Goal: Task Accomplishment & Management: Use online tool/utility

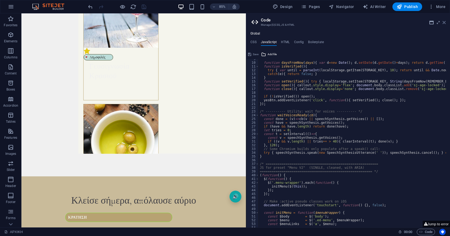
click at [445, 22] on icon at bounding box center [444, 22] width 3 height 4
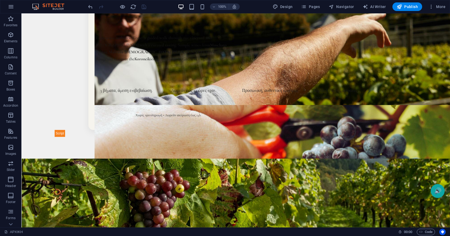
scroll to position [916, 0]
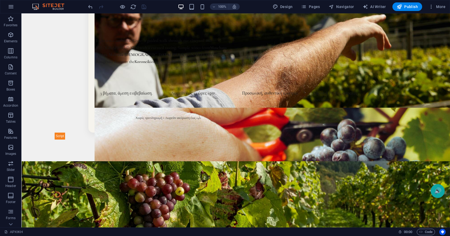
drag, startPoint x: 428, startPoint y: 232, endPoint x: 419, endPoint y: 228, distance: 9.7
click at [428, 232] on span "Code" at bounding box center [425, 232] width 13 height 6
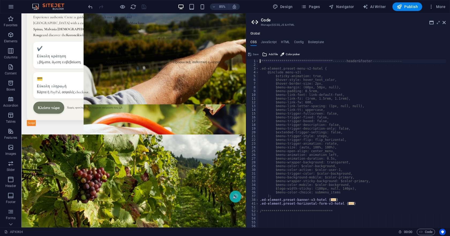
scroll to position [0, 0]
click at [268, 41] on h4 "JavaScript" at bounding box center [269, 43] width 16 height 6
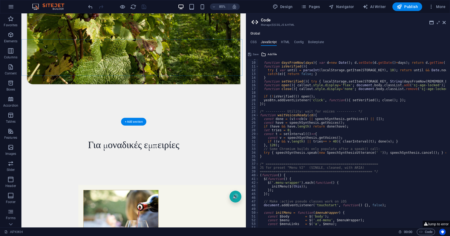
scroll to position [235, 0]
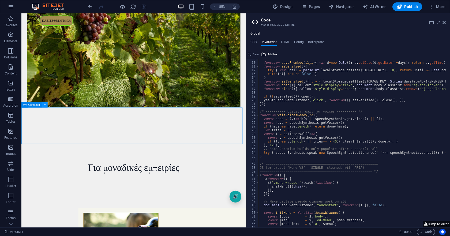
click at [44, 105] on icon at bounding box center [45, 104] width 2 height 5
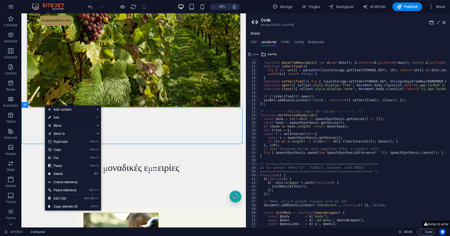
click at [53, 117] on link "⏎ Edit" at bounding box center [63, 118] width 36 height 8
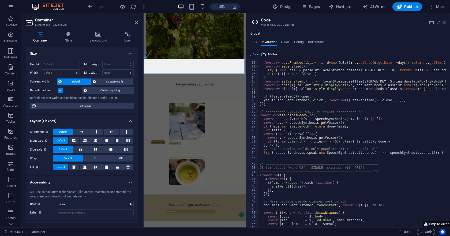
click at [444, 23] on icon at bounding box center [444, 22] width 3 height 4
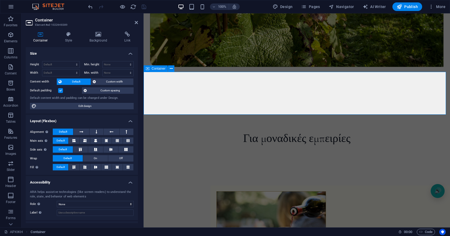
scroll to position [301, 0]
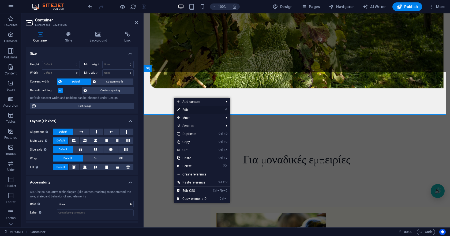
click at [201, 110] on link "⏎ Edit" at bounding box center [192, 110] width 36 height 8
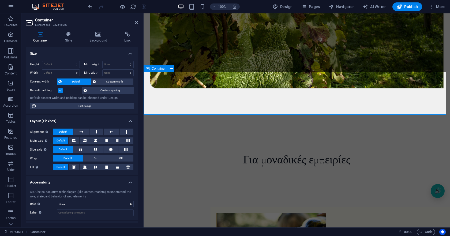
click at [175, 69] on div "Container" at bounding box center [161, 68] width 34 height 7
click at [170, 69] on icon at bounding box center [171, 69] width 3 height 6
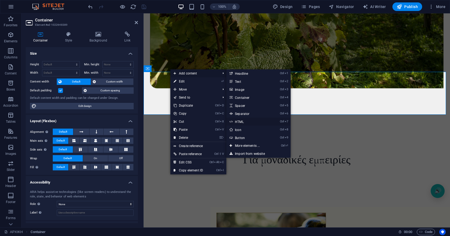
click at [243, 123] on link "Ctrl 7 HTML" at bounding box center [248, 122] width 44 height 8
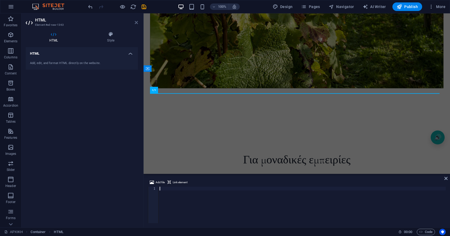
click at [137, 22] on icon at bounding box center [136, 22] width 3 height 4
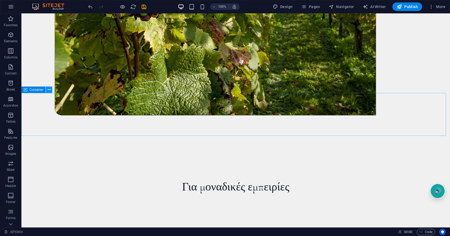
click at [48, 90] on icon at bounding box center [49, 90] width 3 height 6
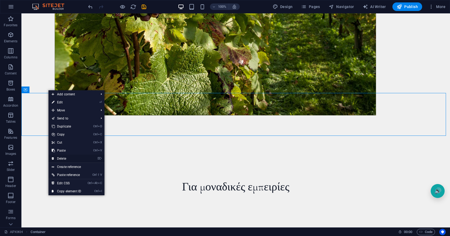
click at [60, 159] on link "⌦ Delete" at bounding box center [67, 159] width 36 height 8
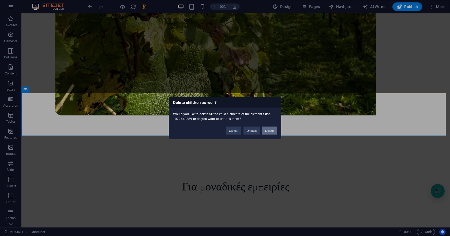
click at [270, 128] on button "Delete" at bounding box center [269, 131] width 15 height 8
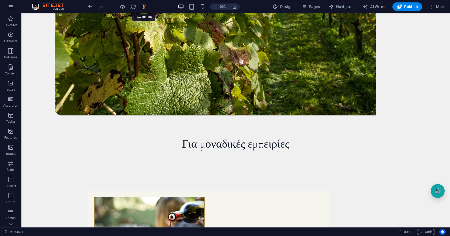
click at [144, 6] on icon "save" at bounding box center [144, 7] width 6 height 6
click at [423, 231] on span "Code" at bounding box center [425, 232] width 13 height 6
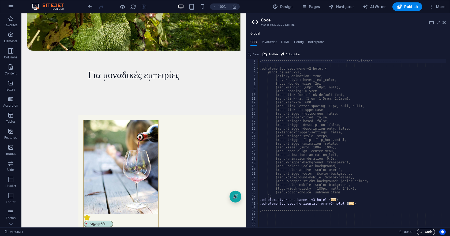
scroll to position [315, 0]
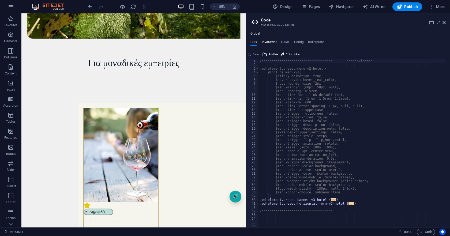
click at [268, 41] on h4 "JavaScript" at bounding box center [269, 43] width 16 height 6
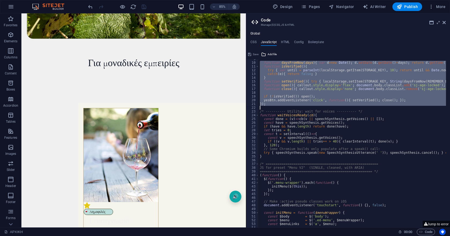
drag, startPoint x: 261, startPoint y: 63, endPoint x: 389, endPoint y: 107, distance: 136.0
type textarea "});"
paste textarea
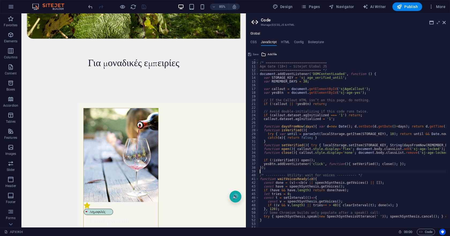
scroll to position [32, 0]
click at [248, 55] on icon at bounding box center [249, 54] width 3 height 6
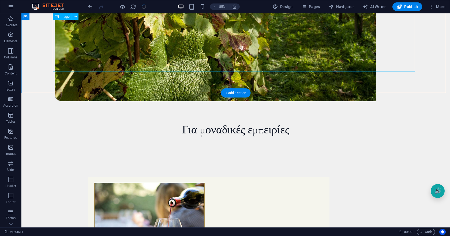
scroll to position [301, 0]
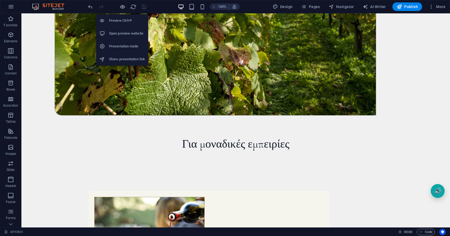
click at [120, 17] on h6 "Preview Ctrl+P" at bounding box center [127, 20] width 36 height 6
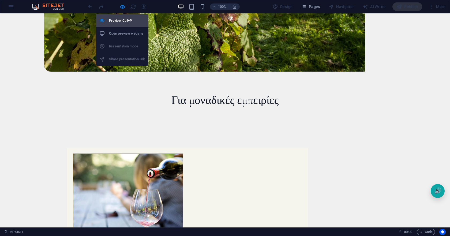
scroll to position [256, 0]
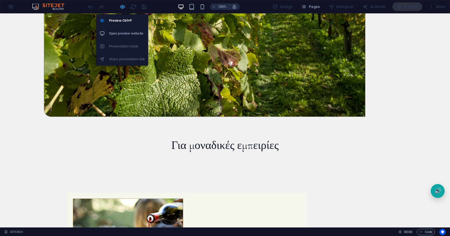
click at [122, 7] on icon "button" at bounding box center [123, 7] width 6 height 6
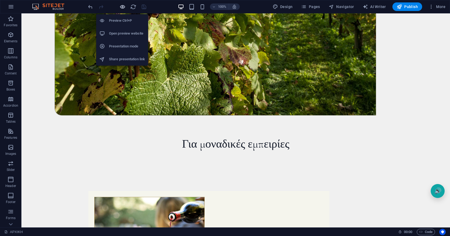
scroll to position [301, 0]
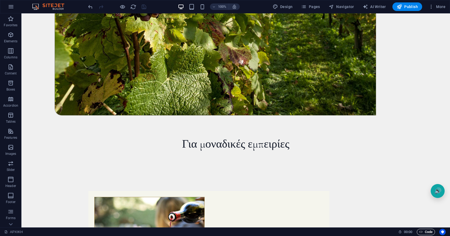
click at [420, 233] on icon "button" at bounding box center [420, 231] width 3 height 3
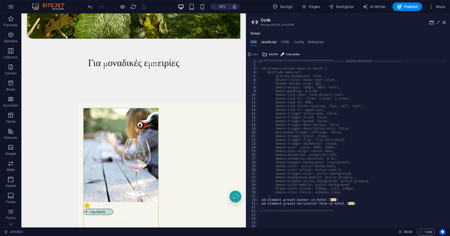
click at [271, 40] on h4 "JavaScript" at bounding box center [269, 43] width 16 height 6
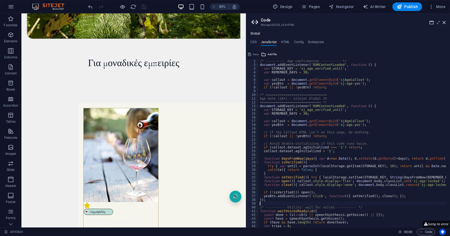
scroll to position [0, 0]
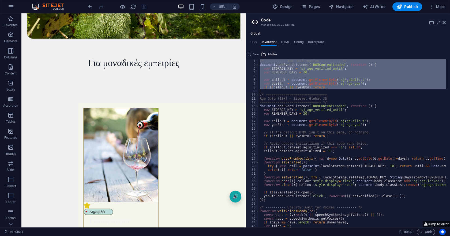
drag, startPoint x: 259, startPoint y: 62, endPoint x: 324, endPoint y: 90, distance: 70.3
type textarea "if (!callout || !yesBtn) return;"
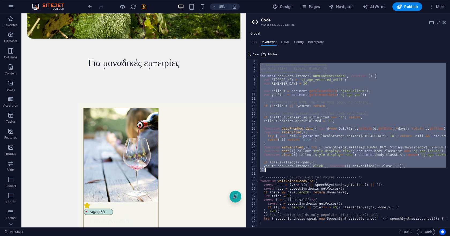
drag, startPoint x: 261, startPoint y: 65, endPoint x: 377, endPoint y: 171, distance: 156.9
type textarea "yesBtn.addEventListener('click', function(){ setVerified(); close(); }); });"
paste textarea
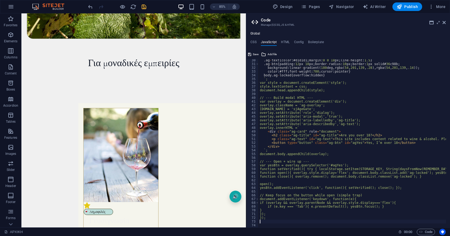
scroll to position [110, 0]
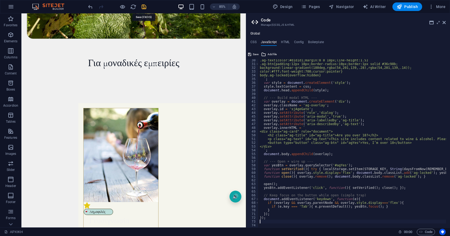
click at [145, 9] on icon "save" at bounding box center [144, 7] width 6 height 6
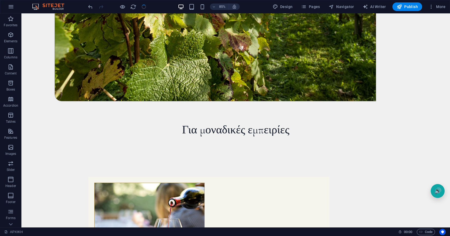
scroll to position [301, 0]
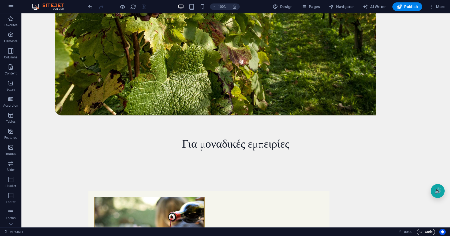
click at [426, 230] on span "Code" at bounding box center [425, 232] width 13 height 6
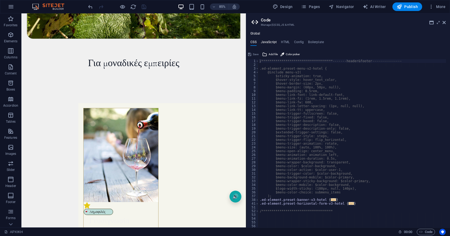
click at [268, 42] on h4 "JavaScript" at bounding box center [269, 43] width 16 height 6
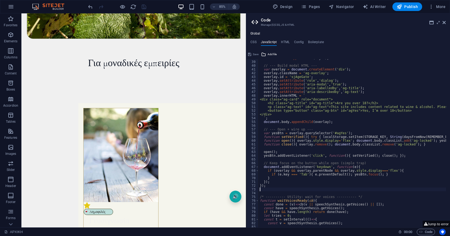
scroll to position [142, 0]
click at [445, 23] on icon at bounding box center [444, 22] width 3 height 4
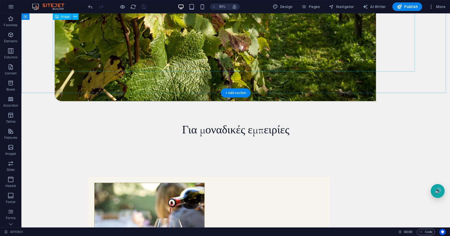
scroll to position [301, 0]
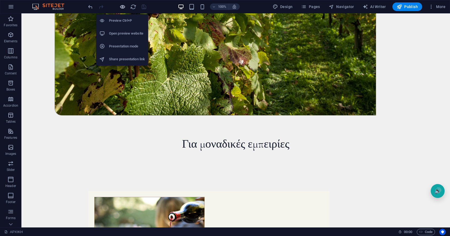
click at [121, 9] on icon "button" at bounding box center [123, 7] width 6 height 6
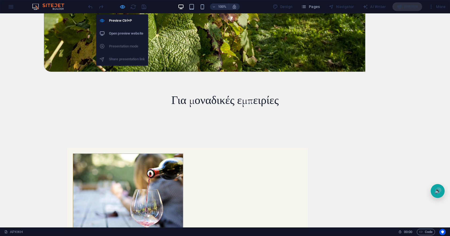
scroll to position [256, 0]
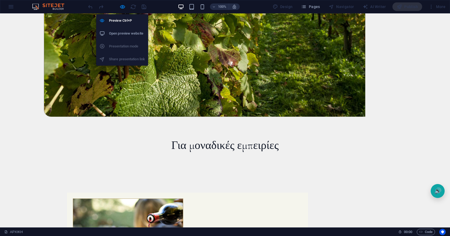
click at [117, 32] on h6 "Open preview website" at bounding box center [127, 33] width 36 height 6
click at [121, 8] on icon "button" at bounding box center [123, 7] width 6 height 6
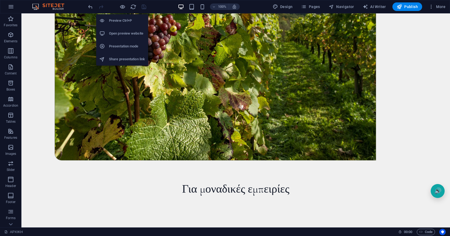
scroll to position [301, 0]
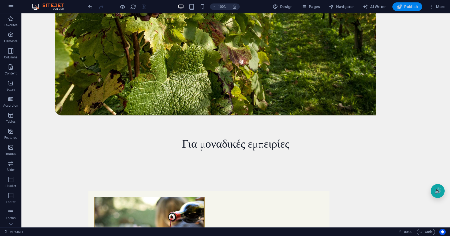
drag, startPoint x: 413, startPoint y: 6, endPoint x: 410, endPoint y: 9, distance: 4.9
click at [413, 6] on span "Publish" at bounding box center [407, 6] width 21 height 5
